Goal: Check status: Check status

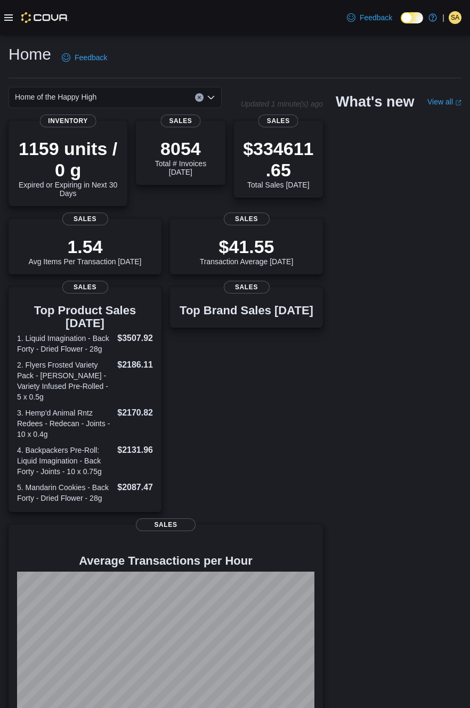
click at [13, 21] on icon at bounding box center [8, 17] width 9 height 6
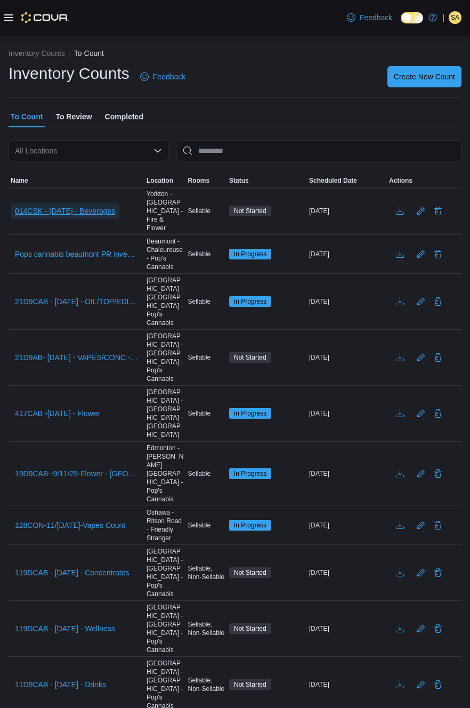
click at [96, 210] on span "014CSK - [DATE] - Beverages" at bounding box center [65, 211] width 100 height 11
click at [72, 210] on span "014CSK - [DATE] - Beverages" at bounding box center [65, 211] width 100 height 11
